Goal: Check status: Check status

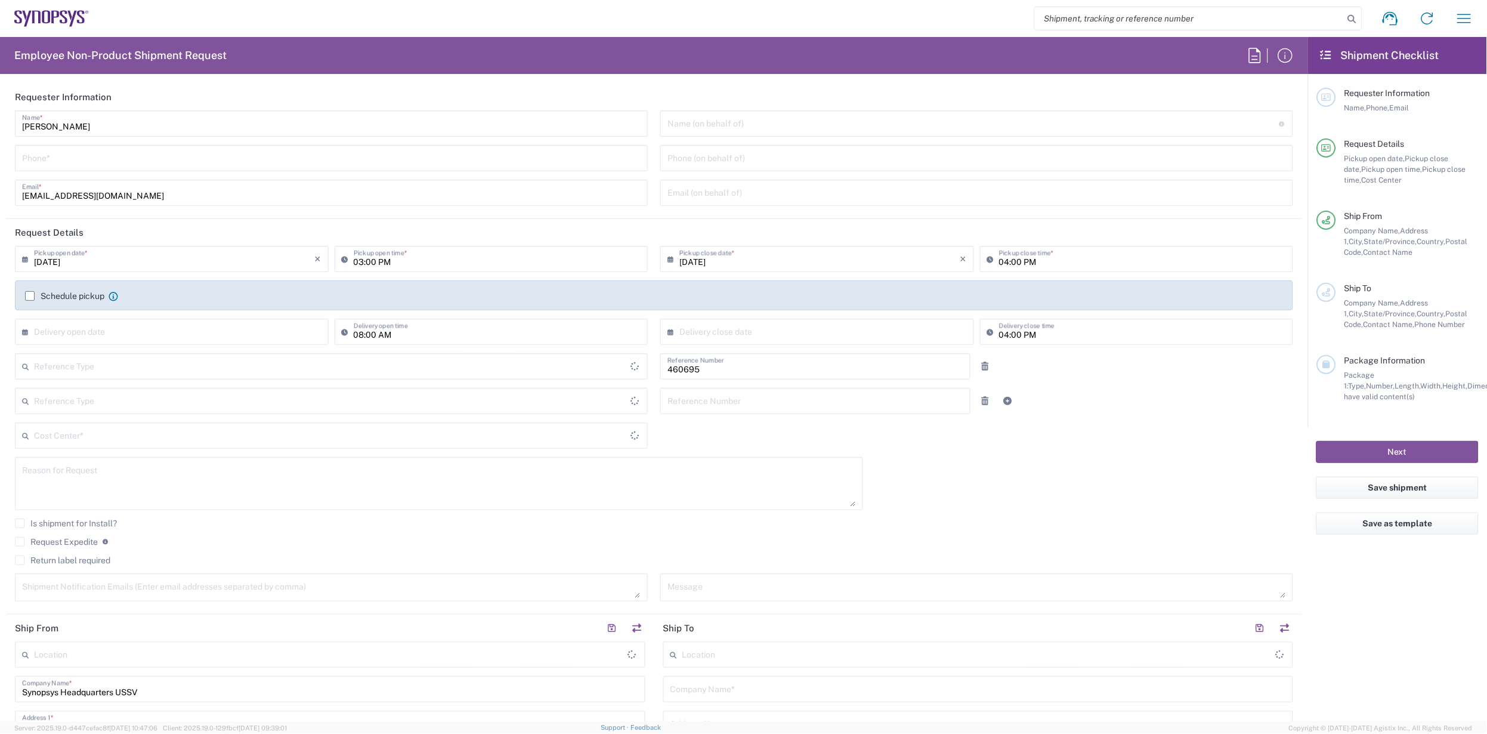
type input "Department"
type input "Delivered at Place"
type input "US01, SDG, M, HAPSOp 460695"
type input "United States"
type input "California"
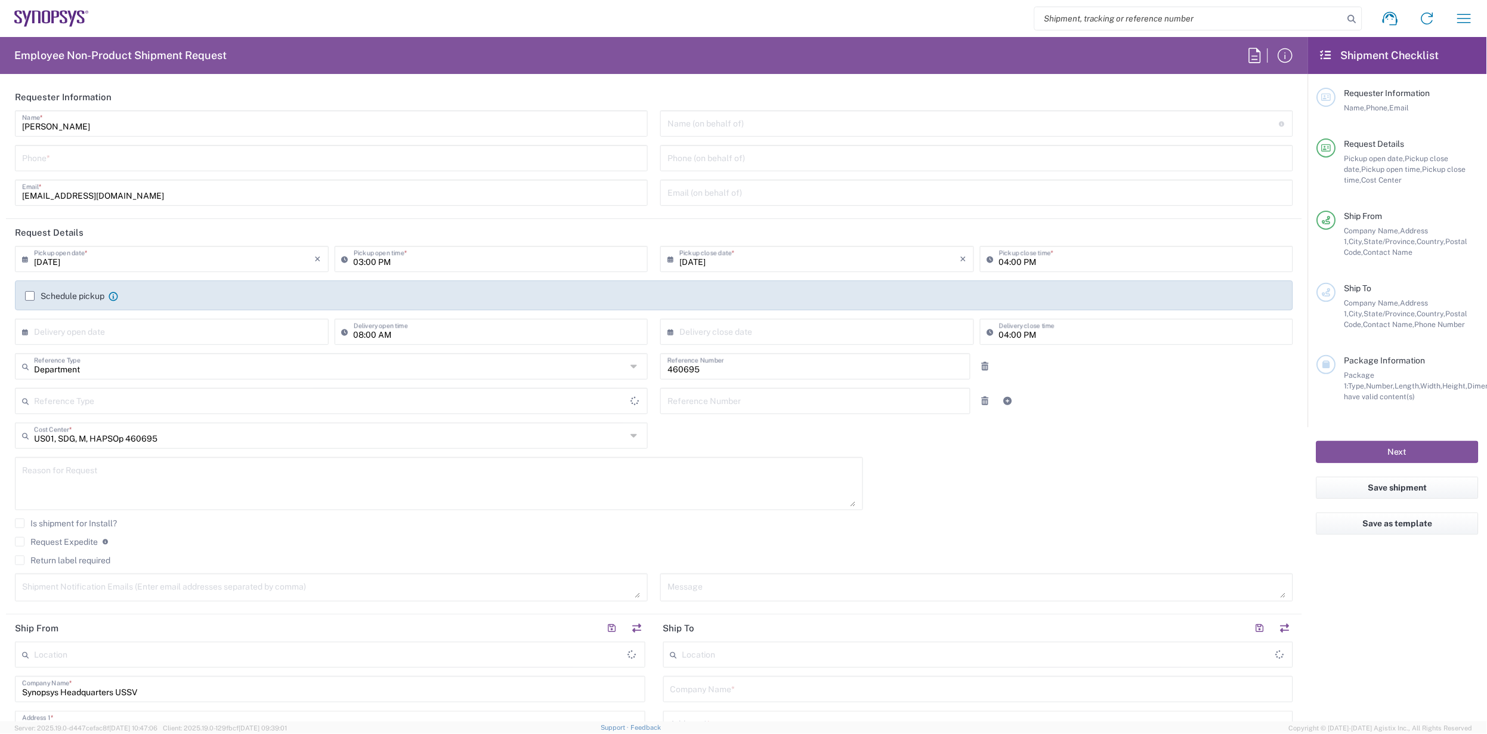
type input "United States"
type input "Headquarters USSV"
click at [1105, 17] on input "search" at bounding box center [1189, 18] width 309 height 23
type input "56809126"
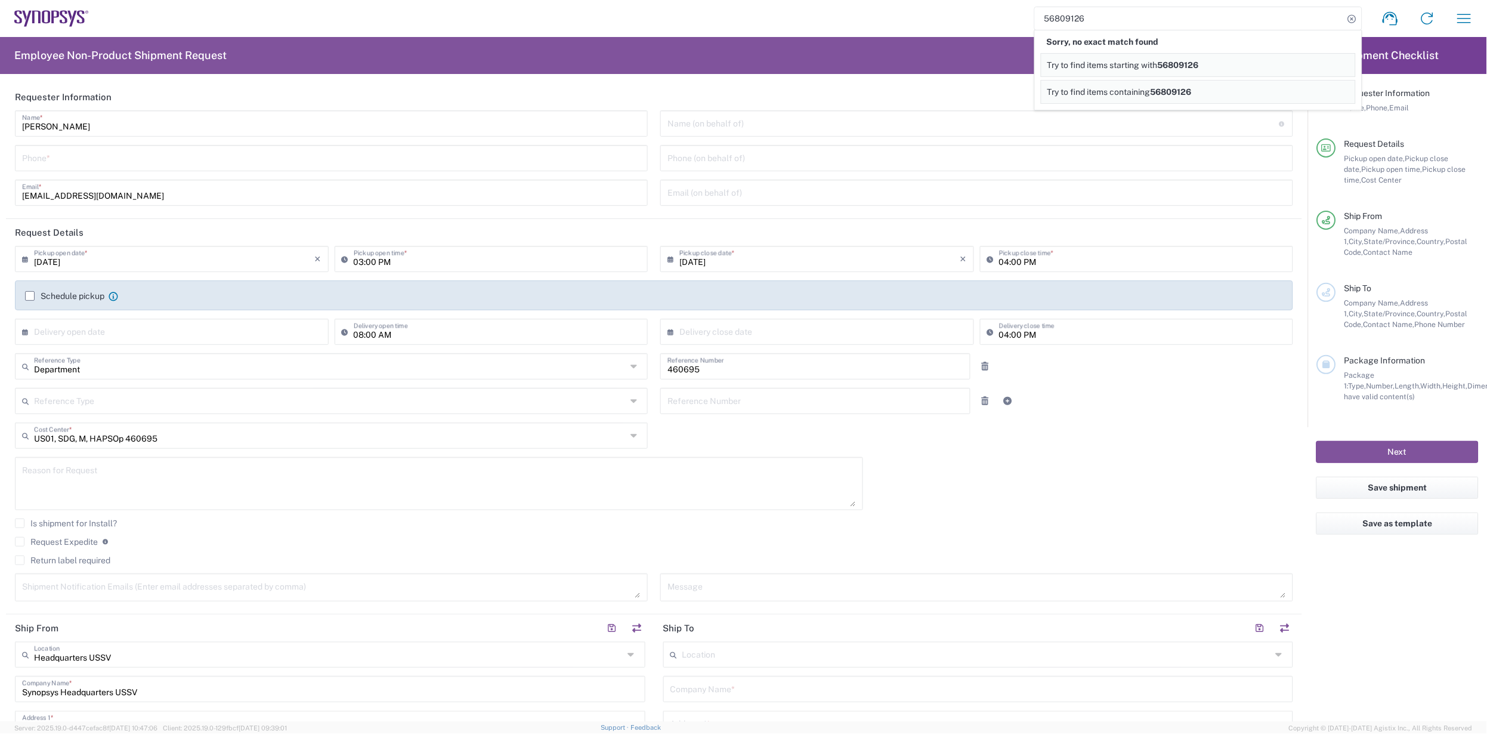
click at [1166, 62] on span "56809126" at bounding box center [1178, 65] width 41 height 10
click at [58, 17] on icon at bounding box center [51, 18] width 75 height 17
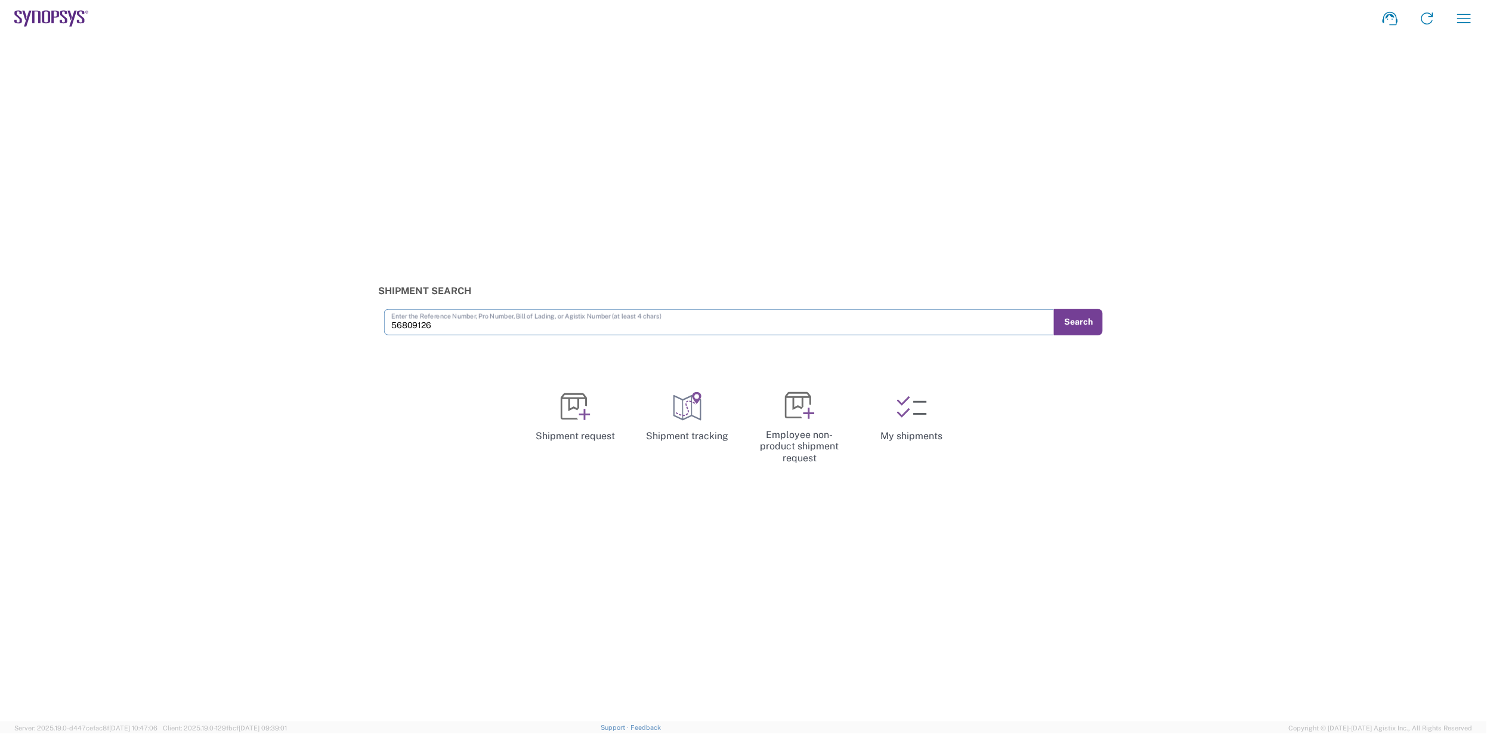
type input "56809126"
click at [1084, 326] on button "Search" at bounding box center [1078, 322] width 49 height 26
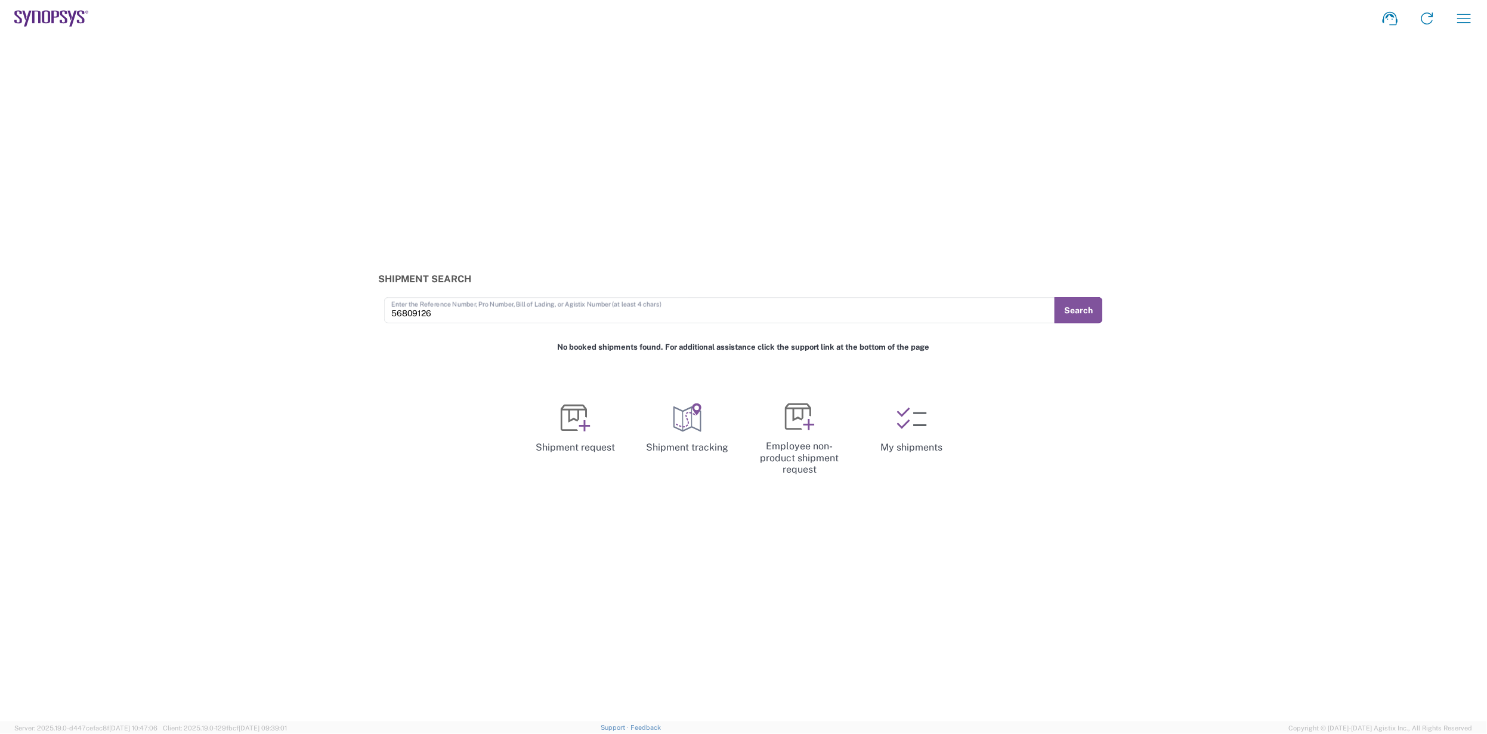
click at [402, 454] on div "Shipment Search 56809126 Enter the Reference Number, Pro Number, Bill of Lading…" at bounding box center [743, 379] width 1487 height 684
